Goal: Task Accomplishment & Management: Manage account settings

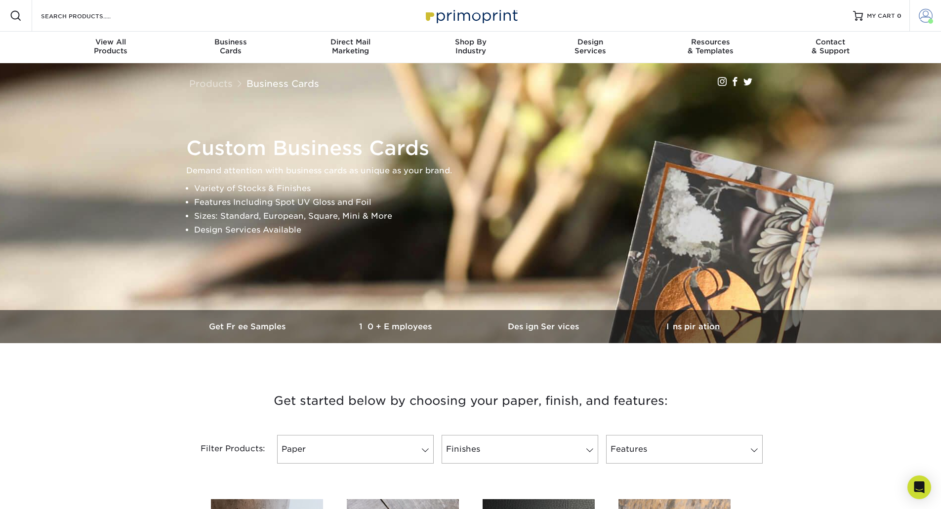
click at [926, 16] on span at bounding box center [926, 16] width 14 height 14
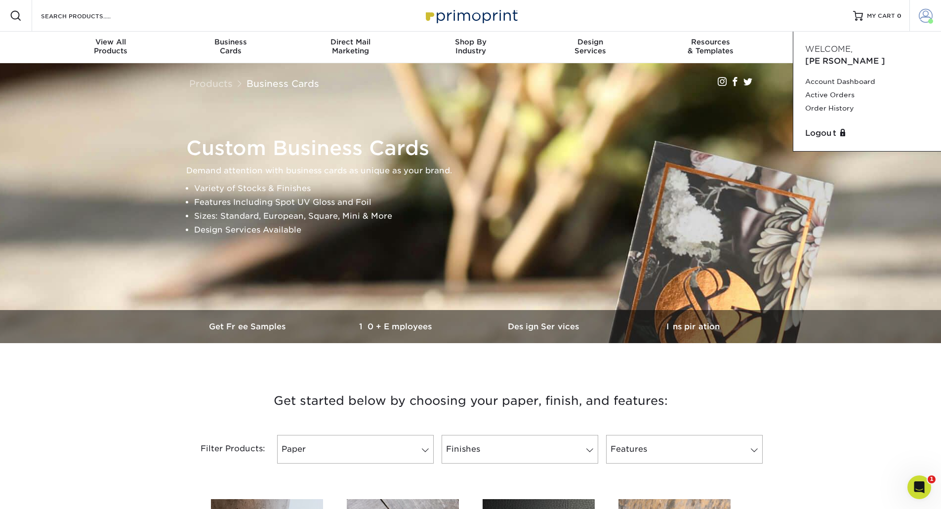
click at [920, 15] on span at bounding box center [926, 16] width 14 height 14
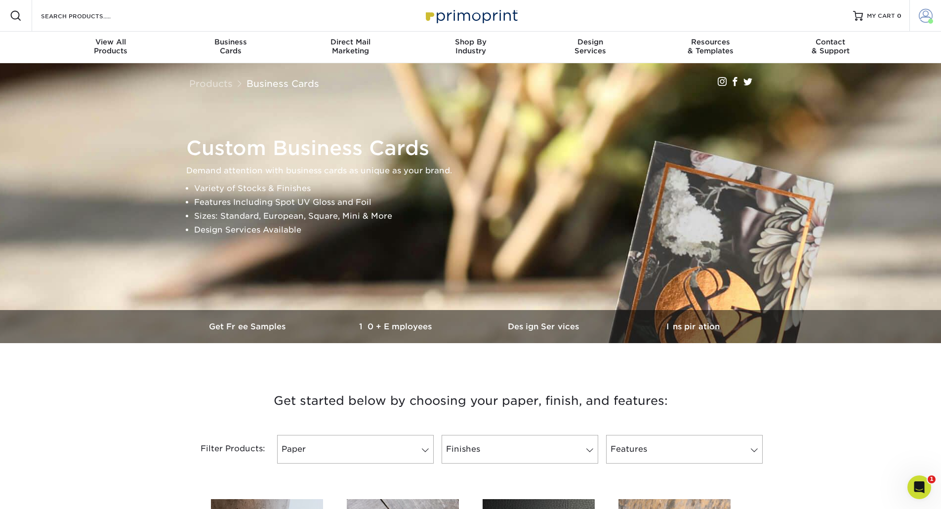
click at [920, 15] on span at bounding box center [926, 16] width 14 height 14
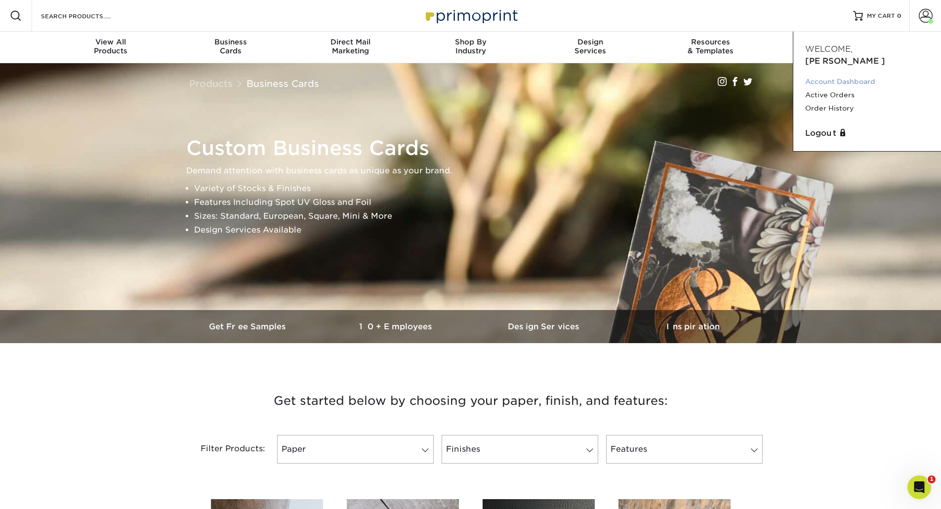
click at [864, 75] on link "Account Dashboard" at bounding box center [867, 81] width 124 height 13
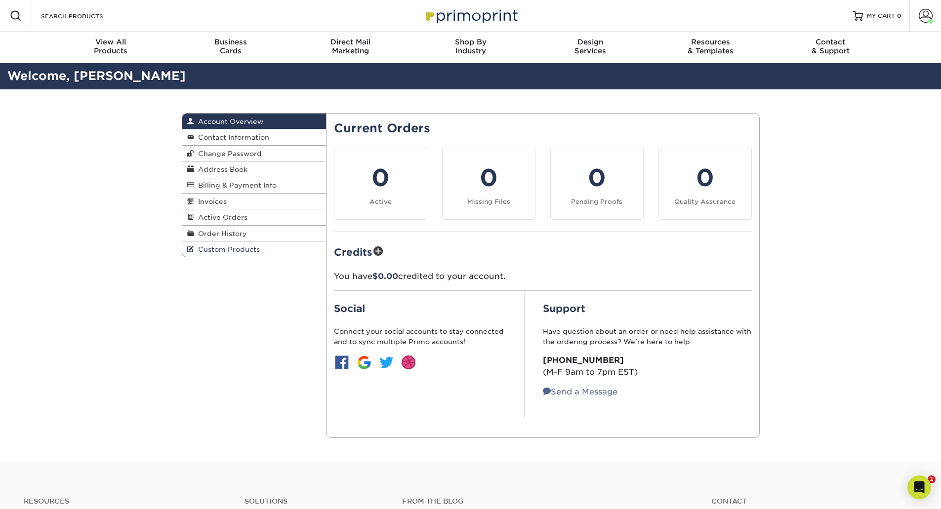
click at [233, 251] on span "Custom Products" at bounding box center [227, 250] width 66 height 8
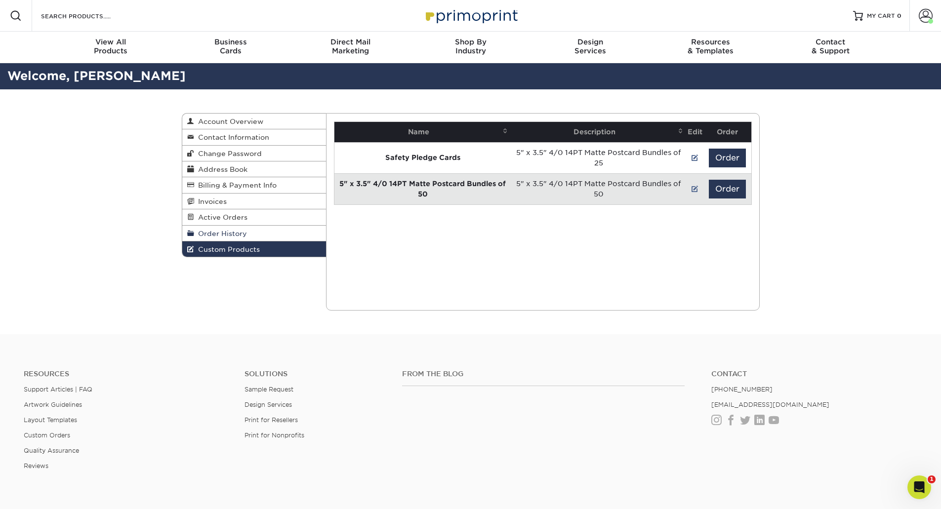
click at [228, 233] on span "Order History" at bounding box center [220, 234] width 53 height 8
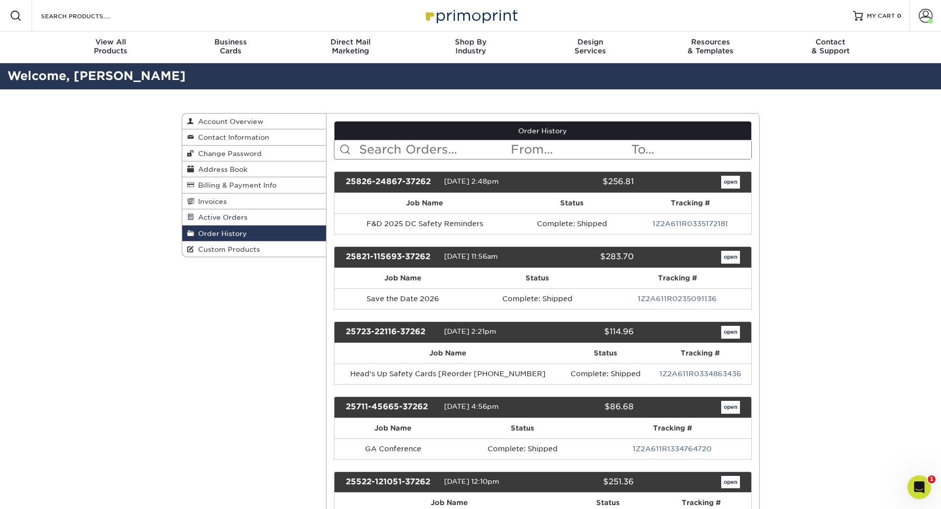
click at [224, 221] on link "Active Orders" at bounding box center [254, 217] width 144 height 16
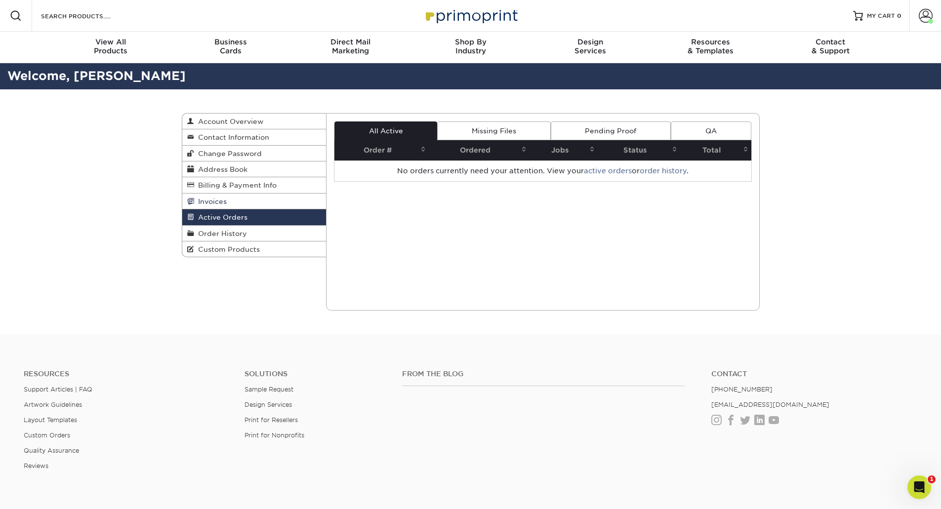
click at [217, 202] on span "Invoices" at bounding box center [210, 202] width 33 height 8
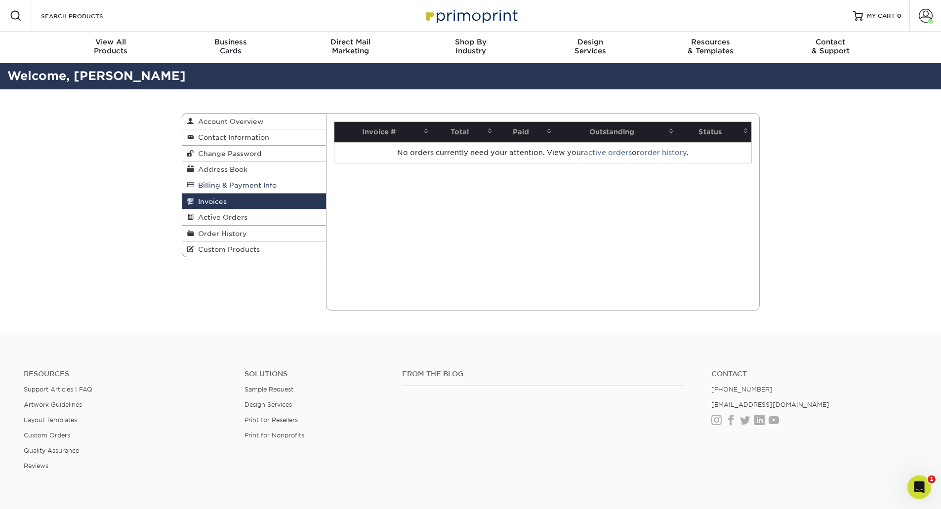
click at [221, 183] on span "Billing & Payment Info" at bounding box center [235, 185] width 83 height 8
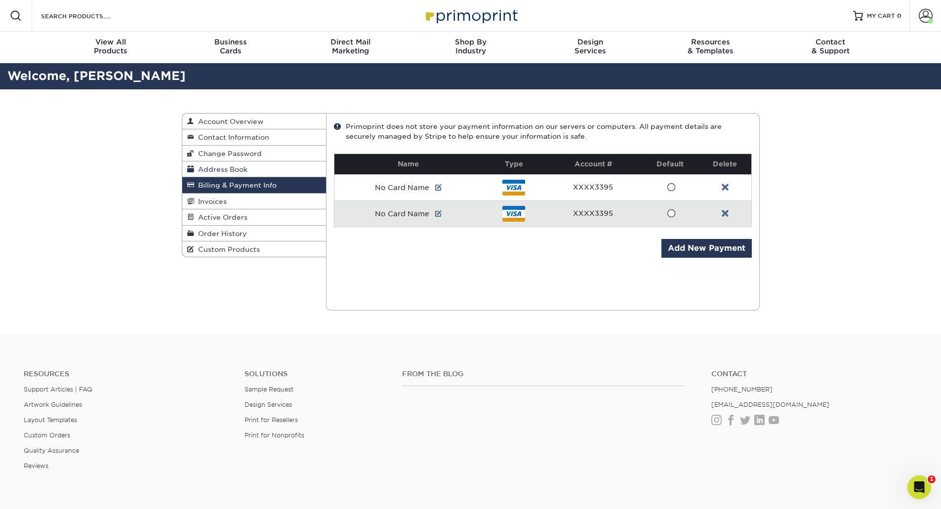
click at [221, 170] on span "Address Book" at bounding box center [220, 170] width 53 height 8
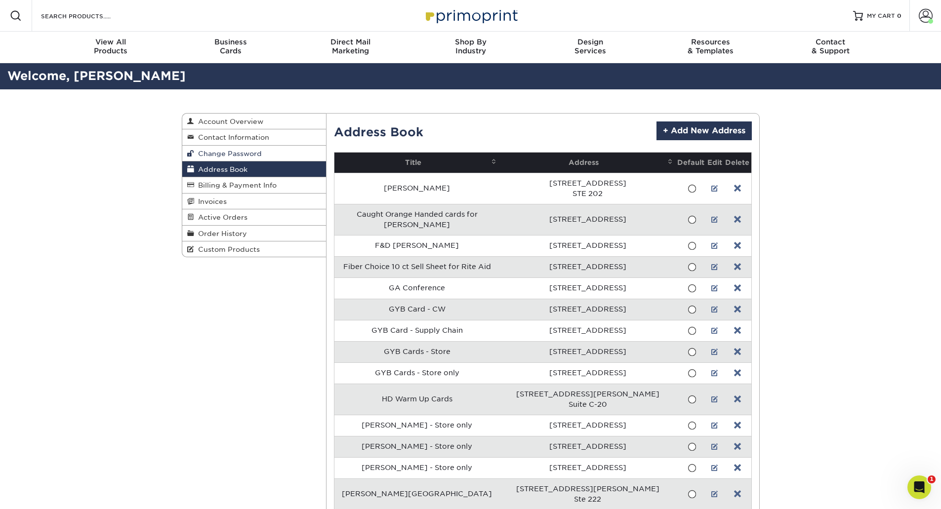
click at [221, 155] on span "Change Password" at bounding box center [228, 154] width 68 height 8
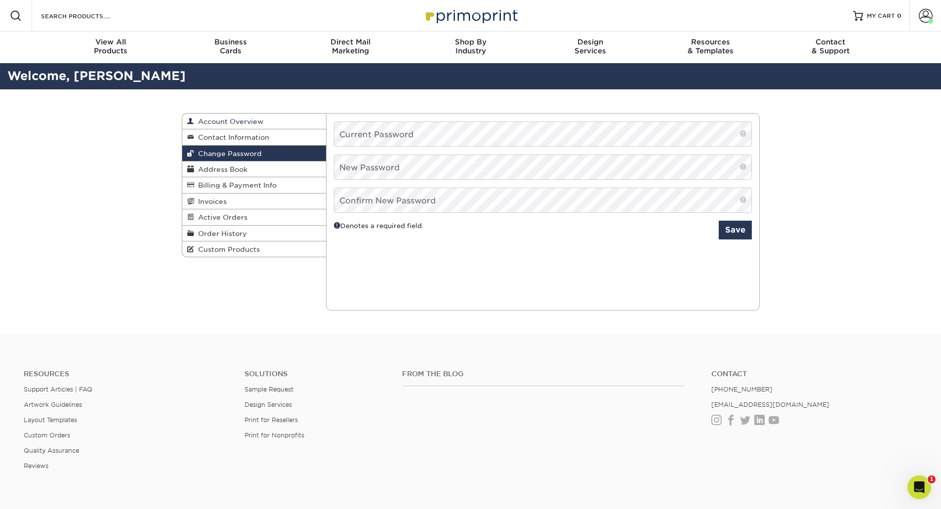
click at [222, 121] on span "Account Overview" at bounding box center [228, 122] width 69 height 8
